Goal: Task Accomplishment & Management: Use online tool/utility

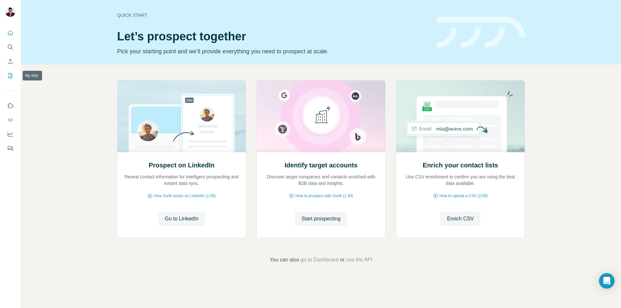
click at [11, 73] on icon "My lists" at bounding box center [10, 75] width 6 height 6
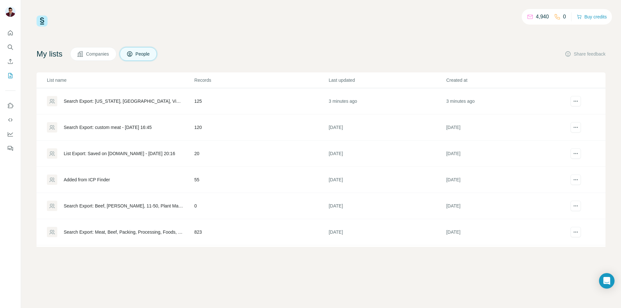
click at [124, 99] on div "Search Export: [US_STATE], [GEOGRAPHIC_DATA], Vineyard Manager, Viticulturist, …" at bounding box center [124, 101] width 120 height 6
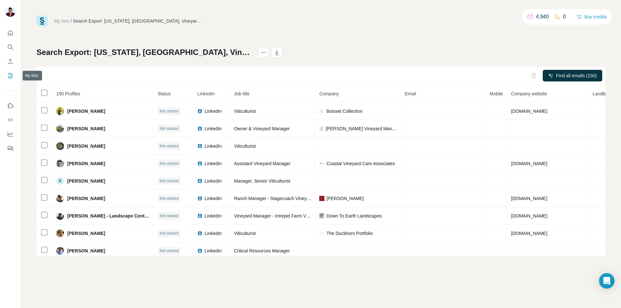
click at [10, 70] on button "My lists" at bounding box center [10, 76] width 10 height 12
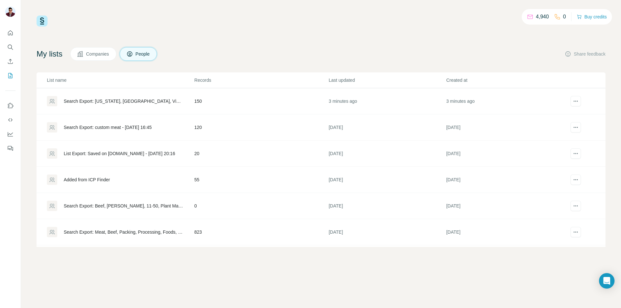
click at [91, 50] on button "Companies" at bounding box center [93, 54] width 46 height 14
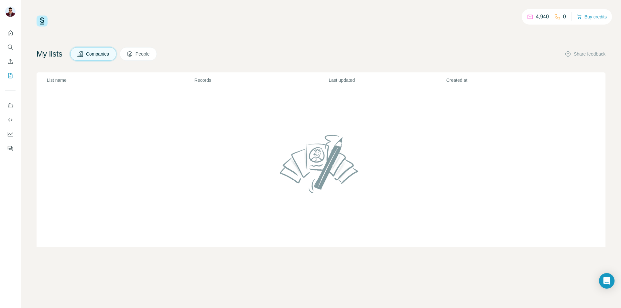
click at [143, 51] on span "People" at bounding box center [143, 54] width 15 height 6
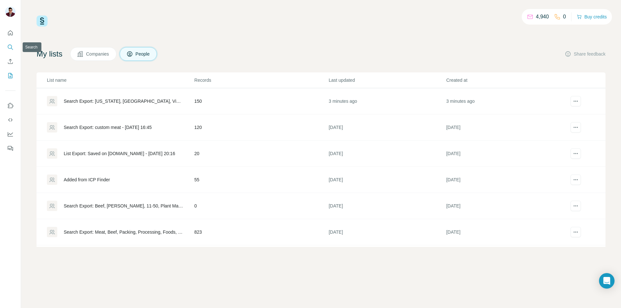
click at [10, 46] on icon "Search" at bounding box center [10, 47] width 6 height 6
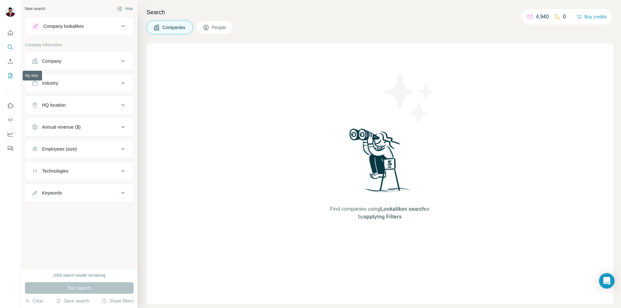
click at [15, 72] on button "My lists" at bounding box center [10, 76] width 10 height 12
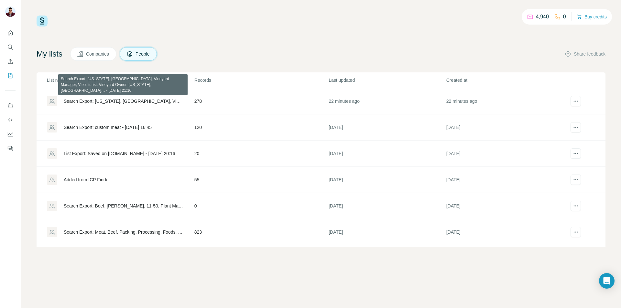
click at [153, 100] on div "Search Export: [US_STATE], [GEOGRAPHIC_DATA], Vineyard Manager, Viticulturist, …" at bounding box center [124, 101] width 120 height 6
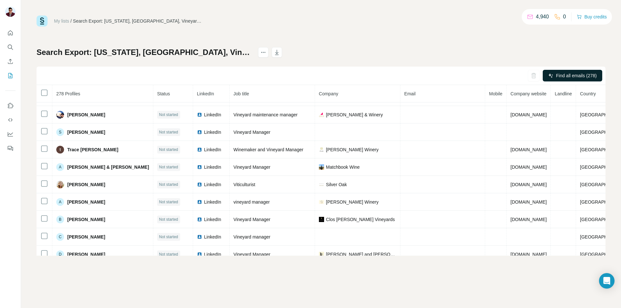
scroll to position [1721, 0]
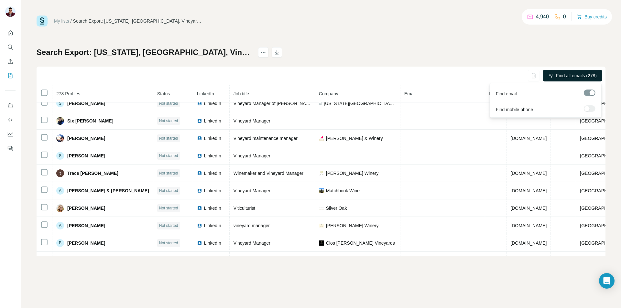
click at [570, 76] on span "Find all emails (278)" at bounding box center [576, 75] width 41 height 6
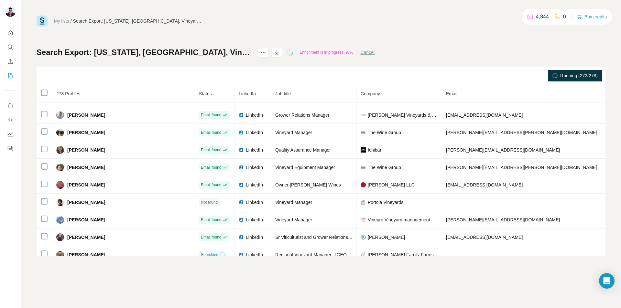
scroll to position [2750, 0]
